Goal: Task Accomplishment & Management: Manage account settings

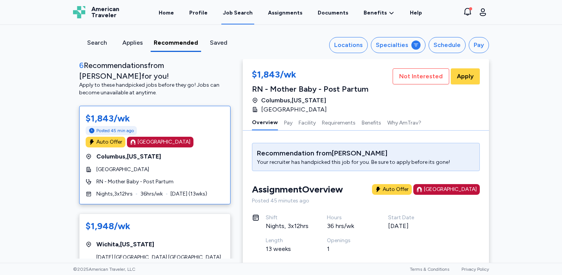
click at [246, 13] on div "Job Search" at bounding box center [238, 13] width 30 height 8
click at [107, 48] on div "Search" at bounding box center [97, 45] width 36 height 14
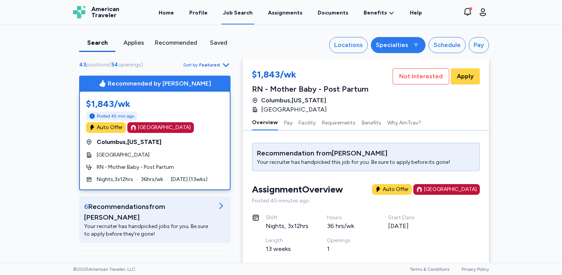
click at [408, 43] on div "Specialties" at bounding box center [392, 44] width 32 height 9
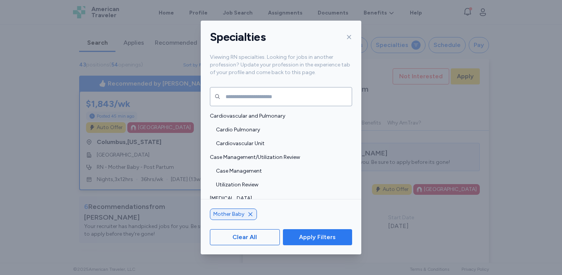
click at [320, 234] on span "Apply Filters" at bounding box center [317, 237] width 37 height 9
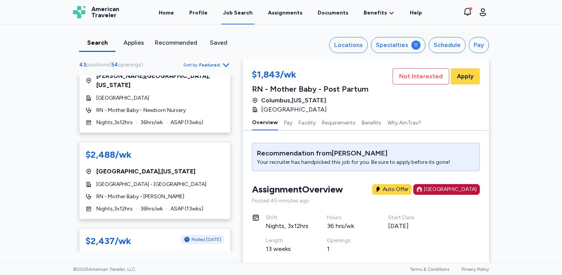
scroll to position [269, 0]
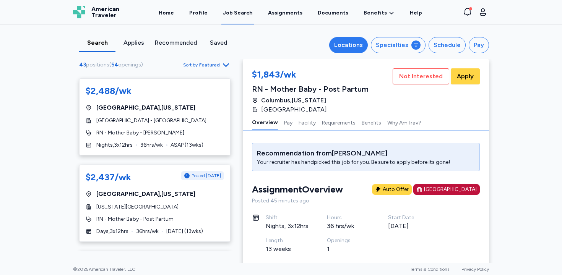
click at [343, 47] on div "Locations" at bounding box center [348, 44] width 29 height 9
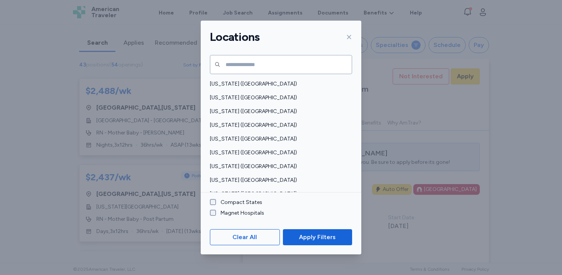
click at [239, 205] on label "Compact States" at bounding box center [239, 203] width 46 height 8
click at [321, 233] on span "Apply Filters" at bounding box center [317, 237] width 37 height 9
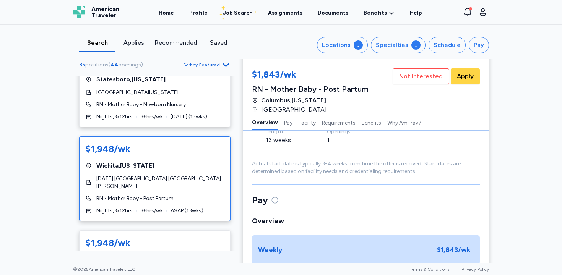
scroll to position [1271, 0]
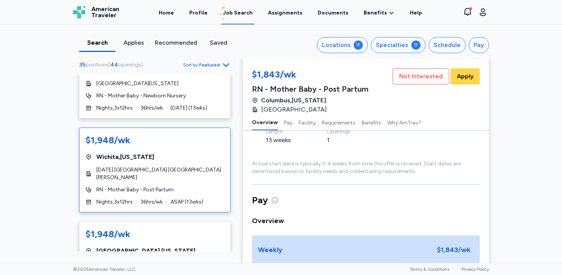
click at [177, 198] on span "ASAP ( 13 wks)" at bounding box center [186, 202] width 33 height 8
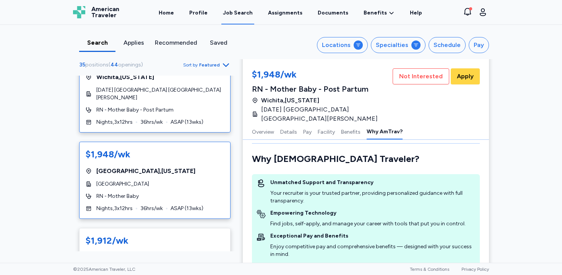
scroll to position [1351, 0]
click at [167, 141] on div "$1,948/wk [GEOGRAPHIC_DATA] , [US_STATE][GEOGRAPHIC_DATA] RN - Mother Baby Nigh…" at bounding box center [154, 179] width 151 height 77
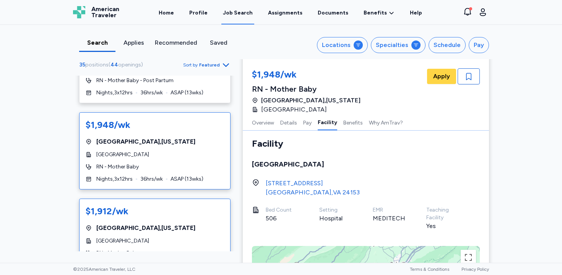
scroll to position [1406, 0]
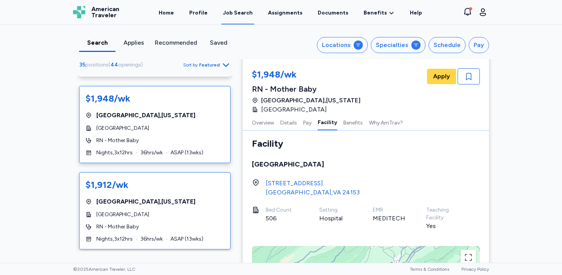
click at [178, 223] on div "RN - Mother Baby" at bounding box center [155, 227] width 138 height 8
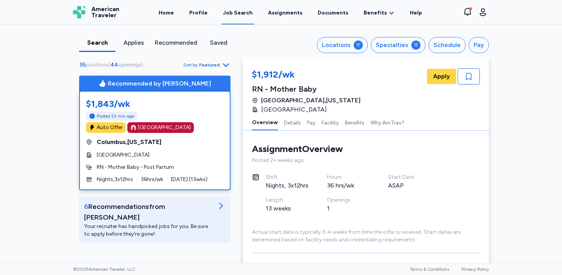
click at [184, 114] on div "Posted 52 min ago" at bounding box center [155, 116] width 138 height 9
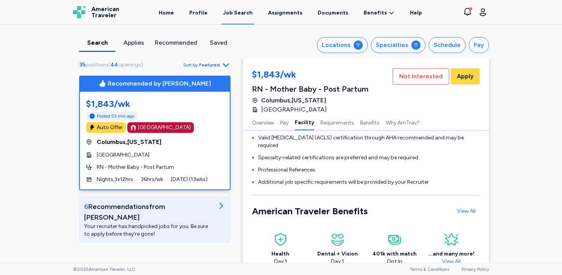
scroll to position [572, 0]
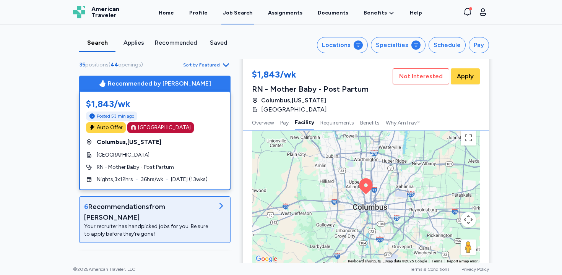
click at [210, 205] on div "6 Recommendation s from [PERSON_NAME]" at bounding box center [148, 211] width 129 height 21
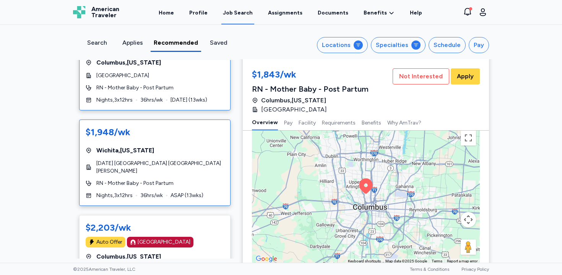
scroll to position [148, 0]
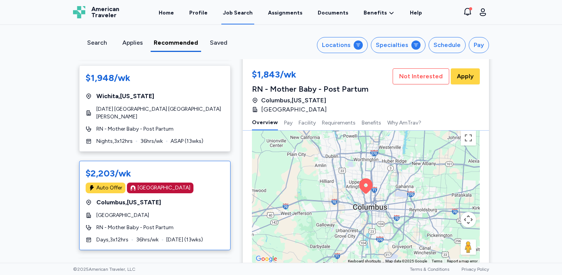
click at [183, 191] on div "$2,203/wk Auto Offer [GEOGRAPHIC_DATA] [GEOGRAPHIC_DATA] , [US_STATE][GEOGRAPHI…" at bounding box center [154, 205] width 151 height 89
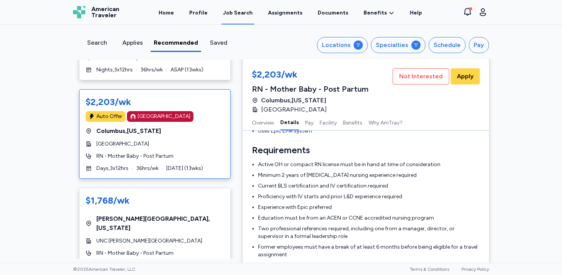
scroll to position [221, 0]
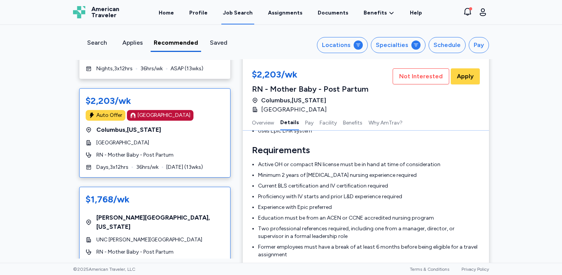
click at [196, 248] on div "RN - Mother Baby - Post Partum" at bounding box center [155, 252] width 138 height 8
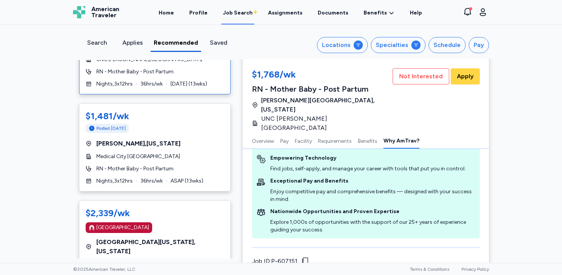
scroll to position [411, 0]
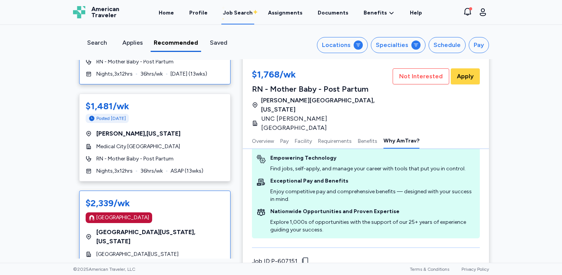
click at [208, 212] on div "[GEOGRAPHIC_DATA]" at bounding box center [155, 217] width 138 height 11
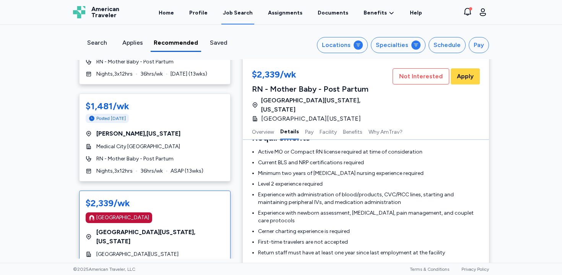
scroll to position [260, 0]
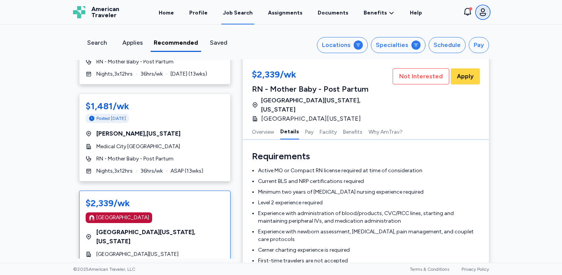
click at [482, 10] on icon "button" at bounding box center [482, 12] width 9 height 9
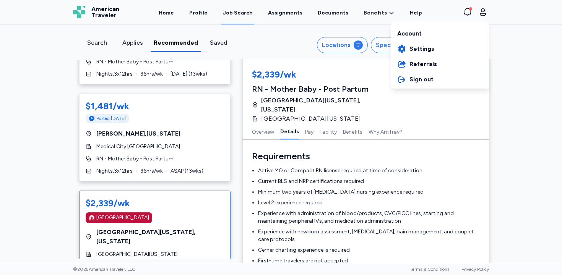
click at [470, 28] on div "Account" at bounding box center [440, 32] width 98 height 18
click at [196, 13] on div "American Traveler American Traveler Home Profile Job Search Assignments Documen…" at bounding box center [281, 12] width 428 height 24
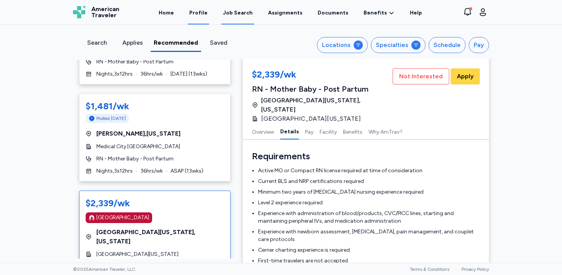
click at [202, 13] on link "Profile" at bounding box center [198, 13] width 21 height 24
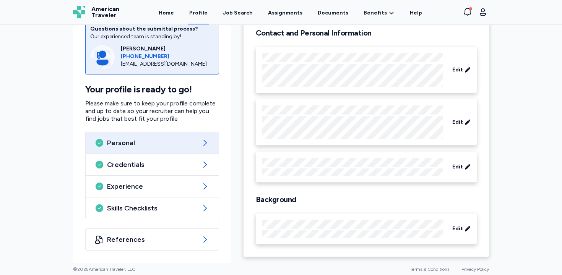
scroll to position [56, 0]
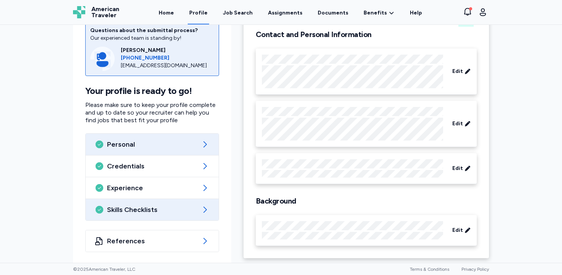
click at [189, 208] on span "Skills Checklists" at bounding box center [152, 209] width 90 height 9
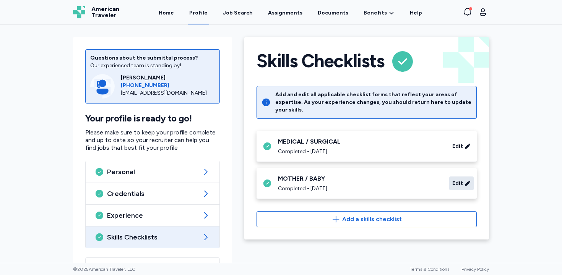
click at [466, 180] on icon at bounding box center [467, 184] width 6 height 8
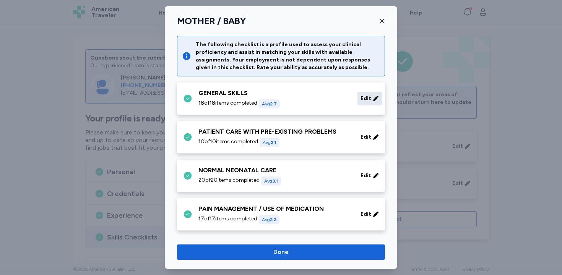
click at [374, 102] on div "Edit" at bounding box center [369, 99] width 24 height 14
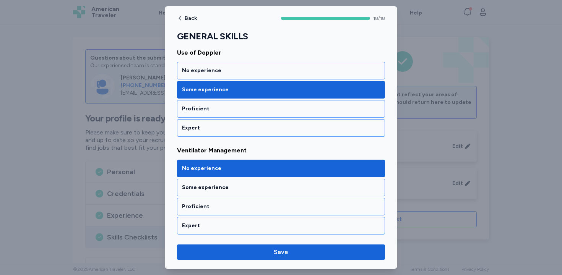
scroll to position [1685, 0]
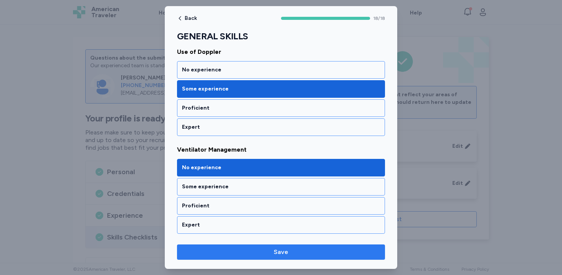
click at [286, 249] on span "Save" at bounding box center [281, 252] width 15 height 9
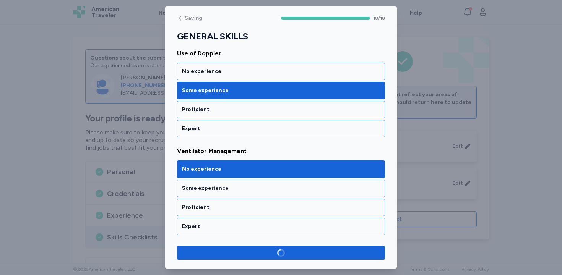
scroll to position [1684, 0]
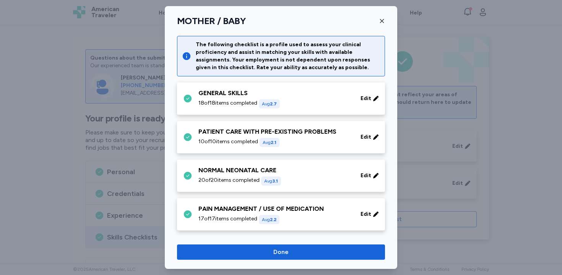
click at [308, 136] on div "PATIENT CARE WITH PRE-EXISTING PROBLEMS 10 of 10 items completed Avg 2.1" at bounding box center [274, 137] width 153 height 20
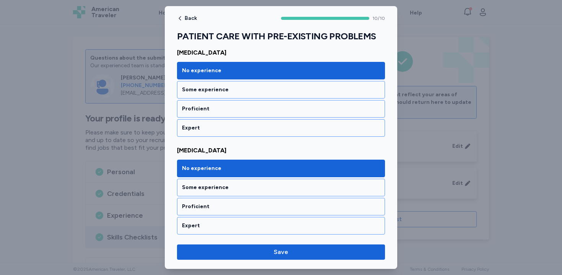
scroll to position [894, 0]
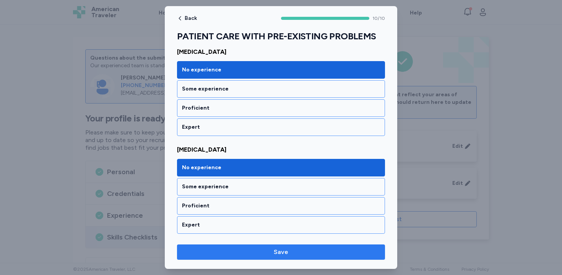
click at [276, 256] on span "Save" at bounding box center [281, 252] width 15 height 9
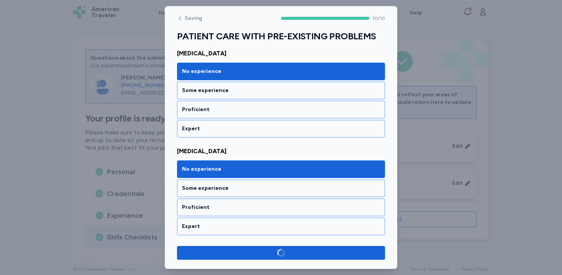
scroll to position [892, 0]
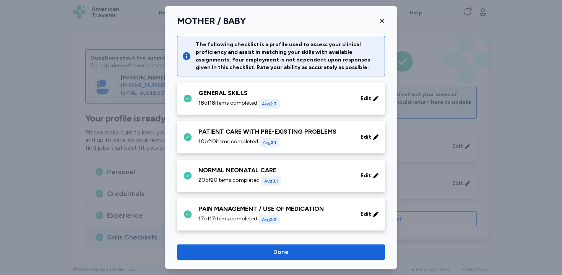
click at [290, 168] on div "NORMAL NEONATAL CARE" at bounding box center [274, 170] width 153 height 9
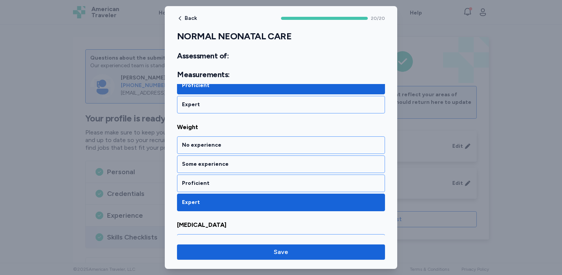
scroll to position [367, 0]
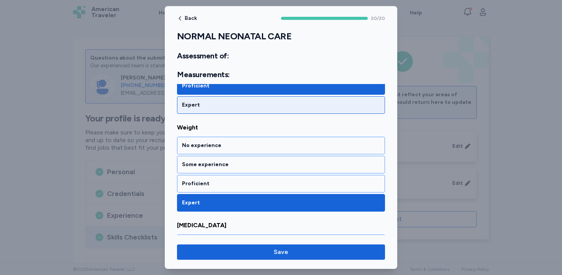
click at [298, 101] on div "Expert" at bounding box center [281, 105] width 198 height 8
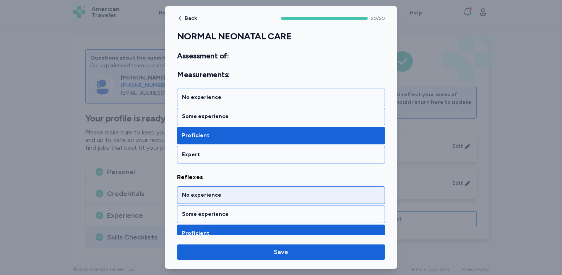
scroll to position [513, 0]
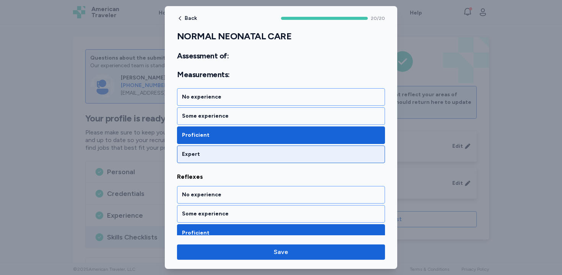
click at [293, 148] on div "Expert" at bounding box center [281, 155] width 208 height 18
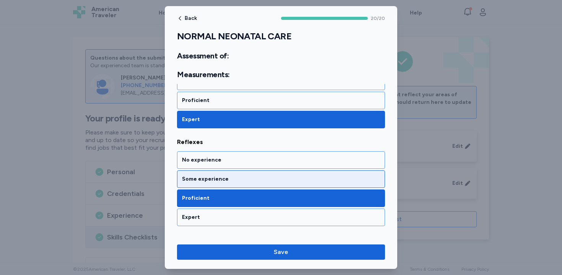
scroll to position [515, 0]
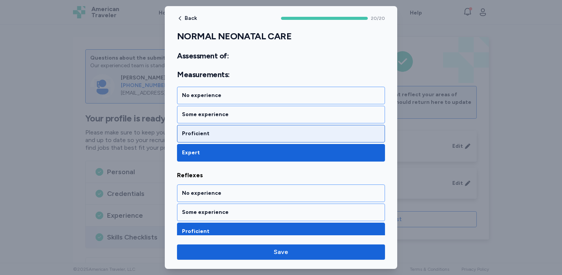
click at [295, 134] on div "Proficient" at bounding box center [281, 134] width 198 height 8
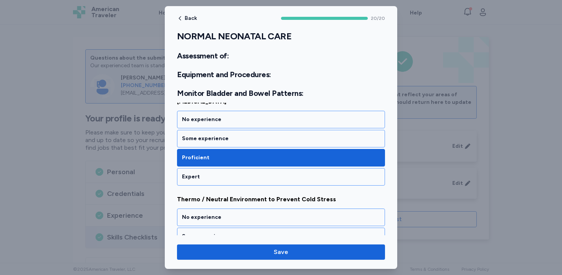
scroll to position [1966, 0]
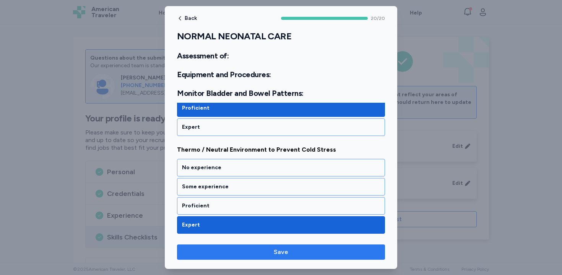
click at [282, 249] on span "Save" at bounding box center [281, 252] width 15 height 9
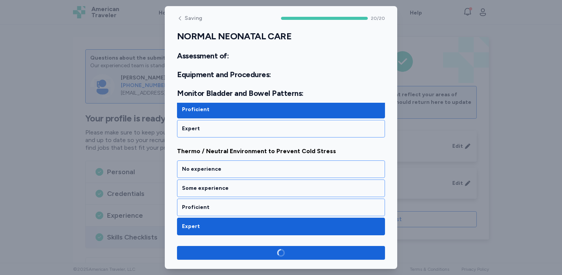
scroll to position [1964, 0]
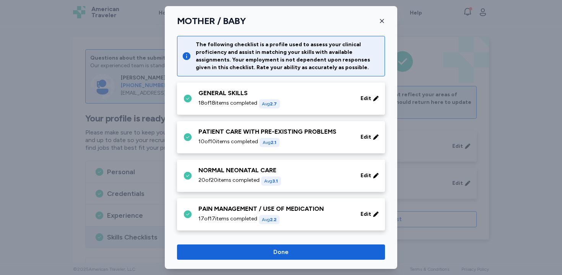
click at [298, 211] on div "PAIN MANAGEMENT / USE OF MEDICATION" at bounding box center [274, 208] width 153 height 9
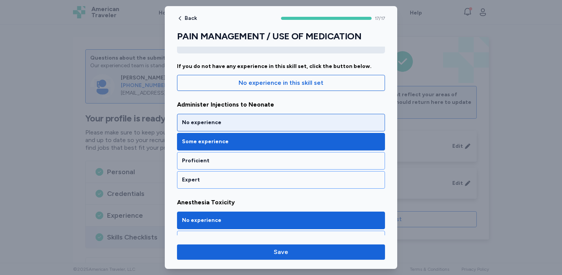
scroll to position [62, 0]
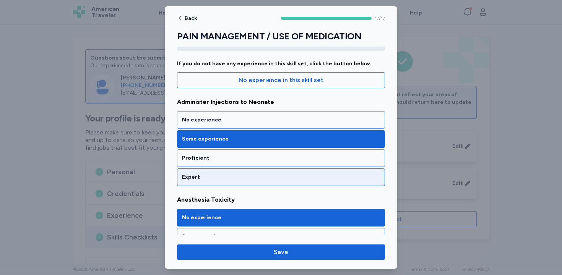
click at [304, 176] on div "Expert" at bounding box center [281, 177] width 198 height 8
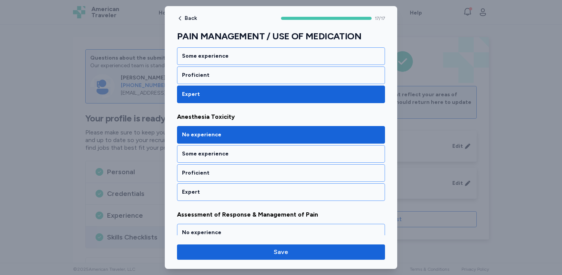
scroll to position [146, 0]
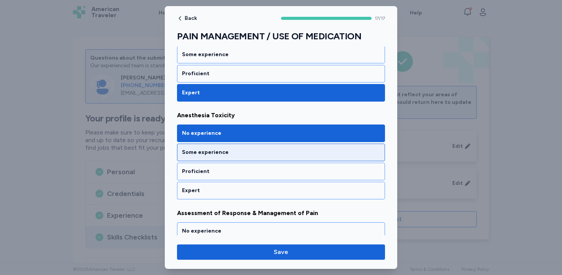
click at [309, 146] on div "Some experience" at bounding box center [281, 153] width 208 height 18
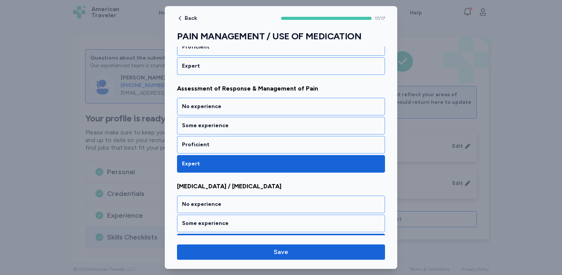
scroll to position [331, 0]
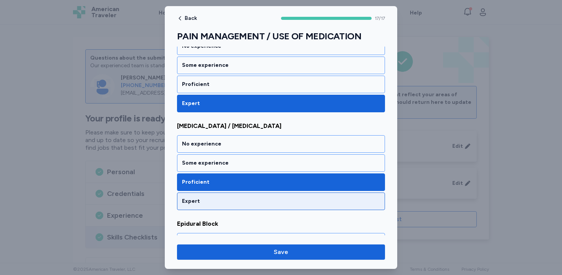
click at [300, 202] on div "Expert" at bounding box center [281, 202] width 198 height 8
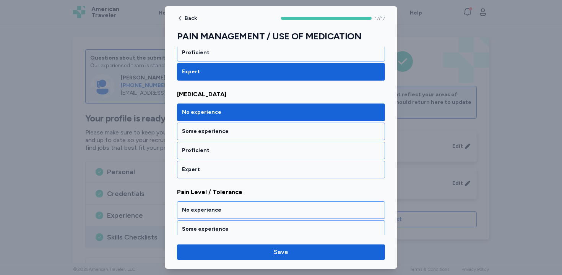
scroll to position [1055, 0]
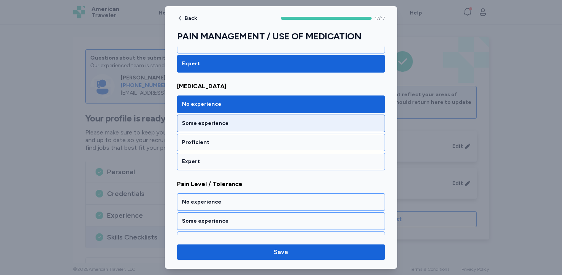
click at [294, 123] on div "Some experience" at bounding box center [281, 124] width 198 height 8
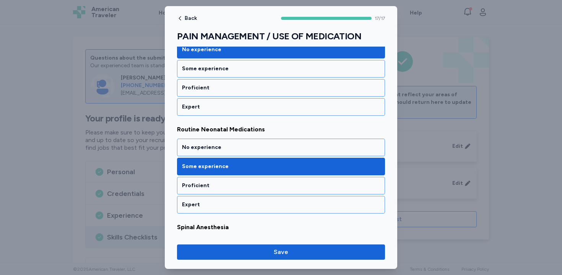
scroll to position [1404, 0]
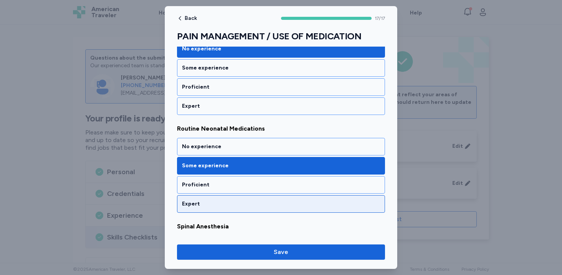
click at [315, 201] on div "Expert" at bounding box center [281, 204] width 198 height 8
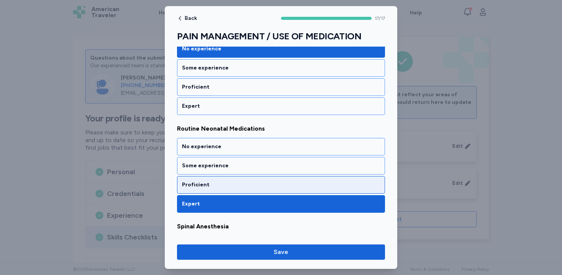
click at [297, 184] on div "Proficient" at bounding box center [281, 185] width 198 height 8
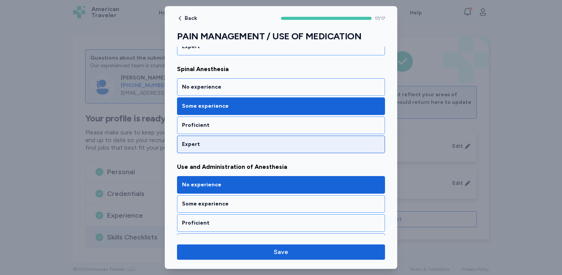
scroll to position [1579, 0]
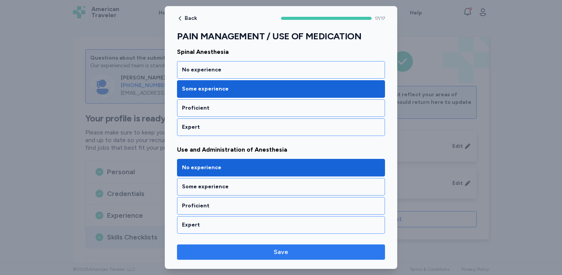
click at [297, 249] on span "Save" at bounding box center [281, 252] width 196 height 9
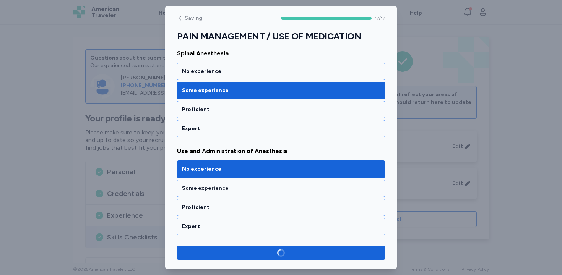
scroll to position [1577, 0]
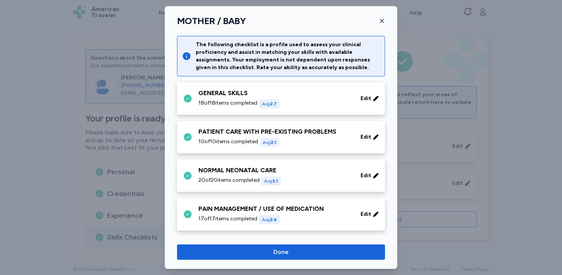
click at [384, 21] on icon "button" at bounding box center [382, 21] width 6 height 6
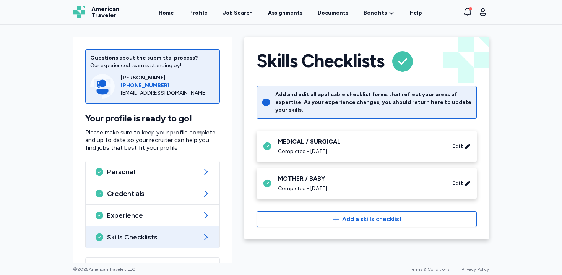
click at [240, 9] on link "Job Search" at bounding box center [237, 13] width 33 height 24
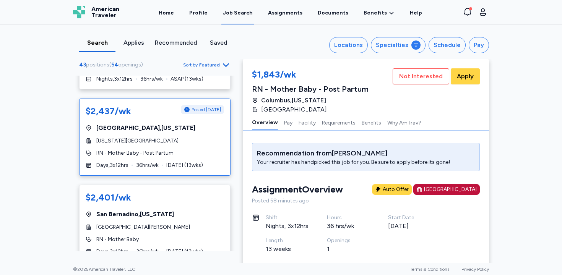
scroll to position [336, 0]
click at [195, 149] on div "RN - Mother Baby - Post Partum" at bounding box center [155, 153] width 138 height 8
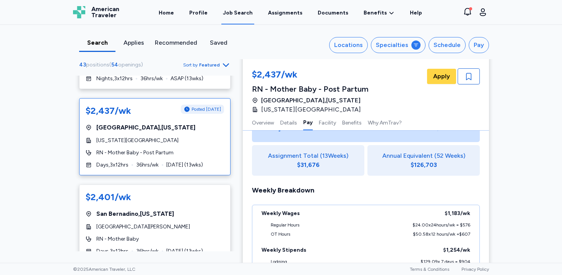
scroll to position [606, 0]
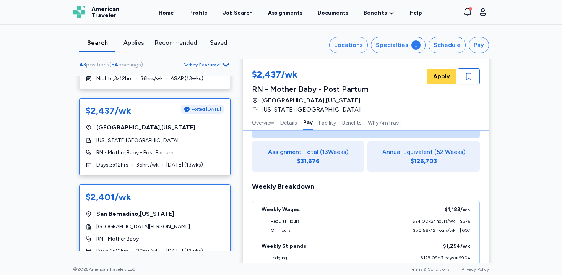
click at [196, 224] on div "$2,401/wk [GEOGRAPHIC_DATA] , [US_STATE] [GEOGRAPHIC_DATA][PERSON_NAME] RN - Mo…" at bounding box center [154, 223] width 151 height 77
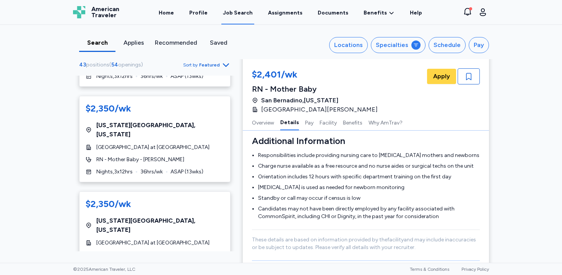
scroll to position [716, 0]
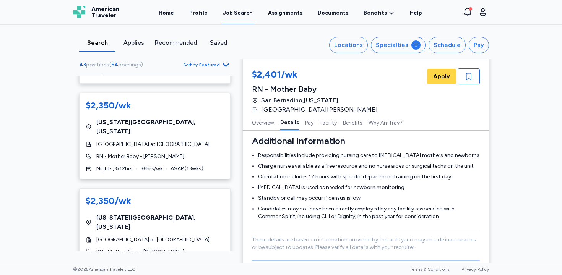
click at [195, 236] on span "[GEOGRAPHIC_DATA] at [GEOGRAPHIC_DATA]" at bounding box center [152, 240] width 113 height 8
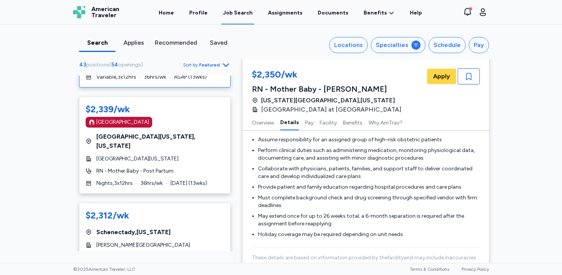
scroll to position [1002, 0]
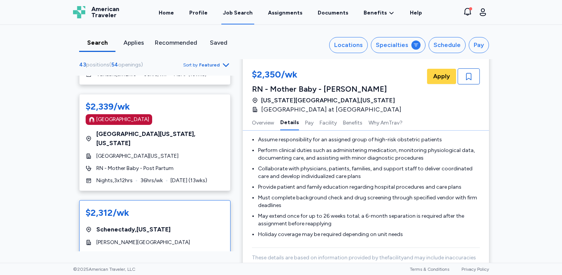
click at [202, 239] on div "[PERSON_NAME][GEOGRAPHIC_DATA]" at bounding box center [155, 243] width 138 height 8
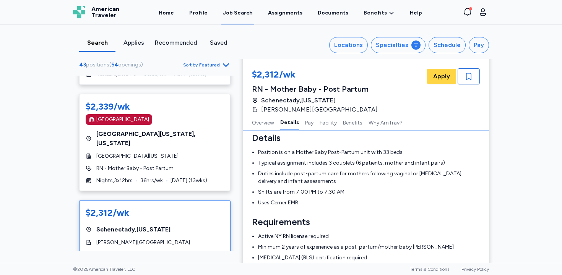
scroll to position [131, 0]
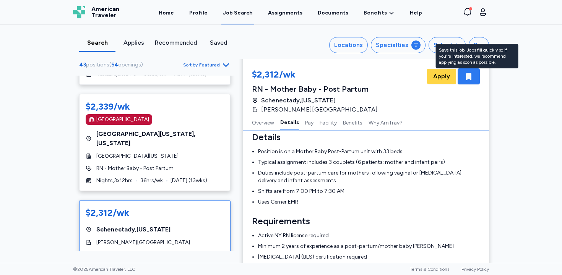
click at [472, 74] on icon "button" at bounding box center [468, 76] width 9 height 9
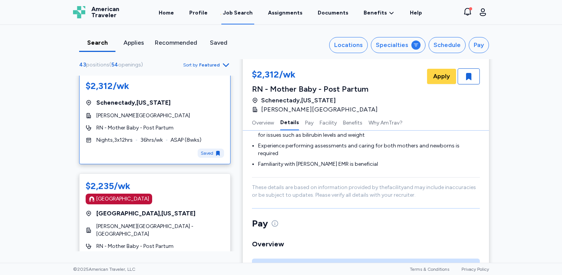
scroll to position [1130, 0]
click at [207, 173] on div "$2,235/wk [GEOGRAPHIC_DATA] [GEOGRAPHIC_DATA] , [US_STATE] [PERSON_NAME][GEOGRA…" at bounding box center [154, 221] width 151 height 96
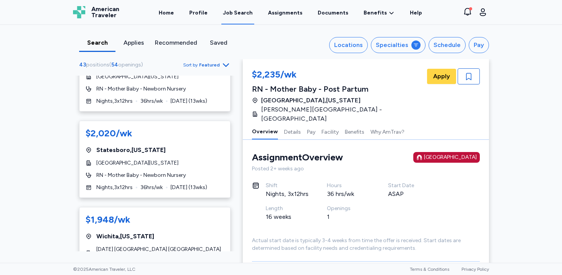
scroll to position [1937, 0]
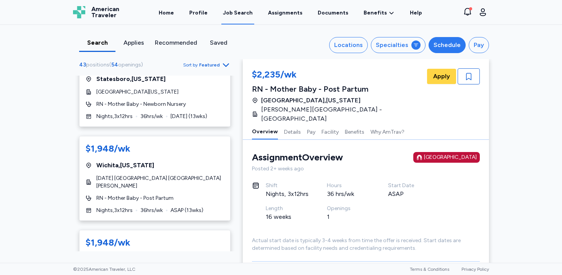
click at [452, 45] on div "Schedule" at bounding box center [446, 44] width 27 height 9
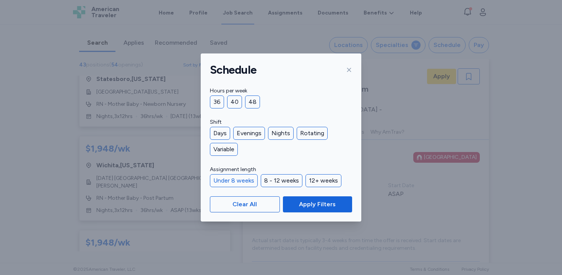
click at [243, 179] on div "Under 8 weeks" at bounding box center [234, 180] width 48 height 13
click at [282, 177] on div "8 - 12 weeks" at bounding box center [282, 180] width 42 height 13
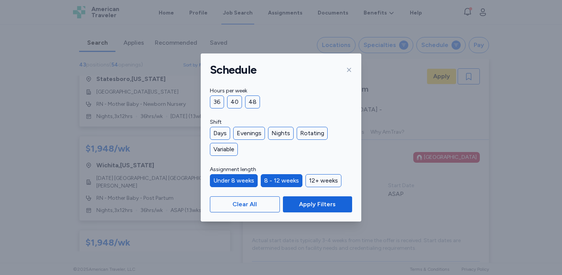
click at [238, 185] on div "Under 8 weeks" at bounding box center [234, 180] width 48 height 13
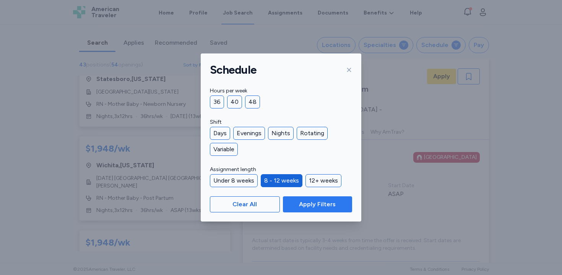
click at [312, 204] on span "Apply Filters" at bounding box center [317, 204] width 37 height 9
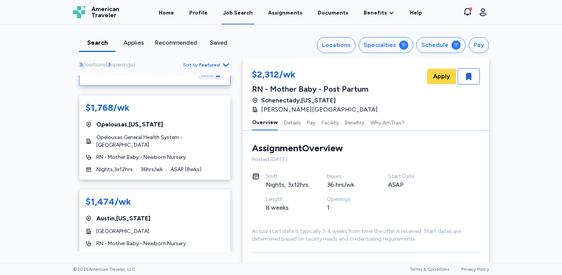
scroll to position [263, 0]
